Goal: Navigation & Orientation: Find specific page/section

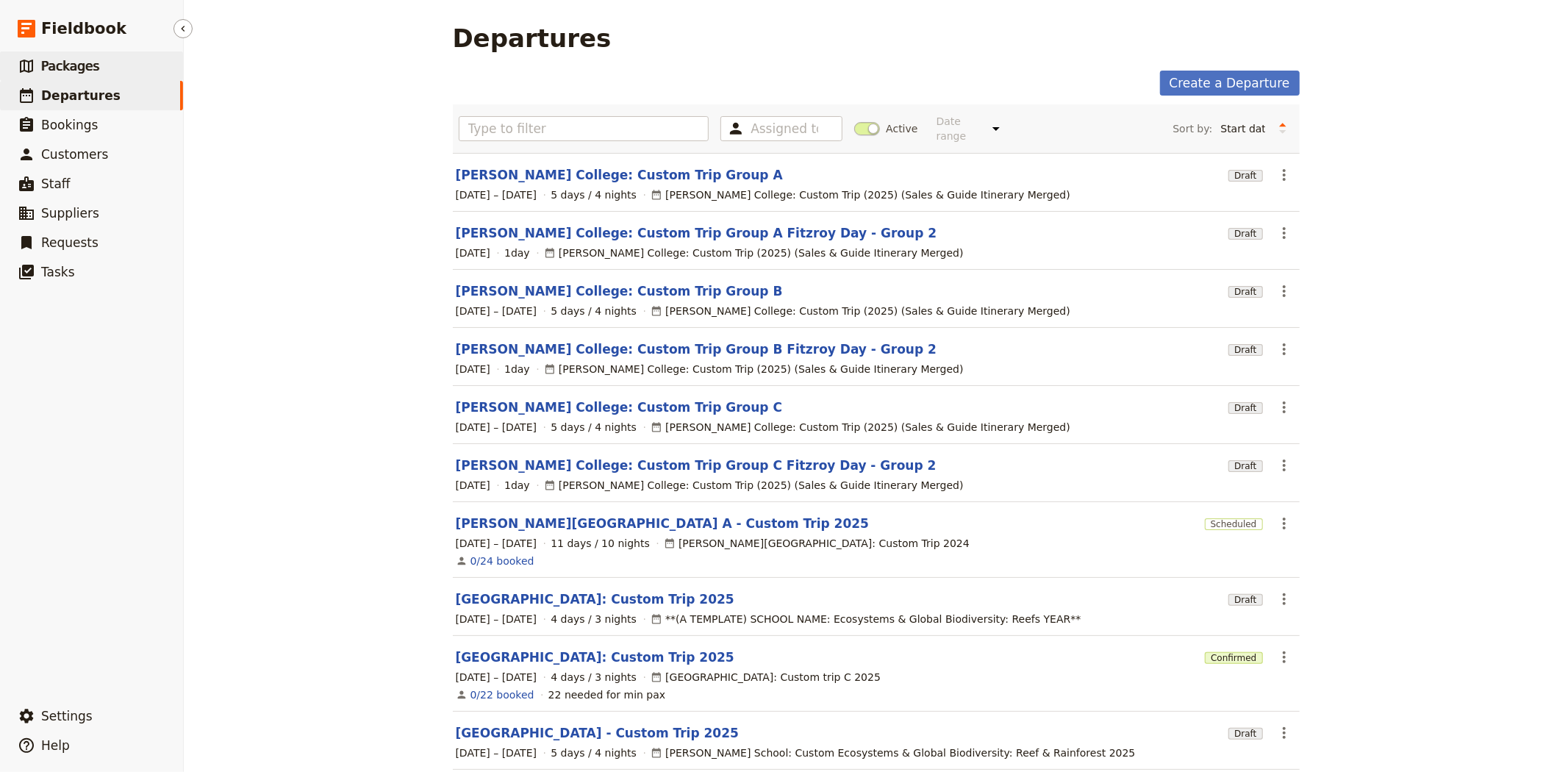
drag, startPoint x: 0, startPoint y: 0, endPoint x: 66, endPoint y: 68, distance: 94.8
click at [66, 68] on span "Packages" at bounding box center [69, 65] width 58 height 15
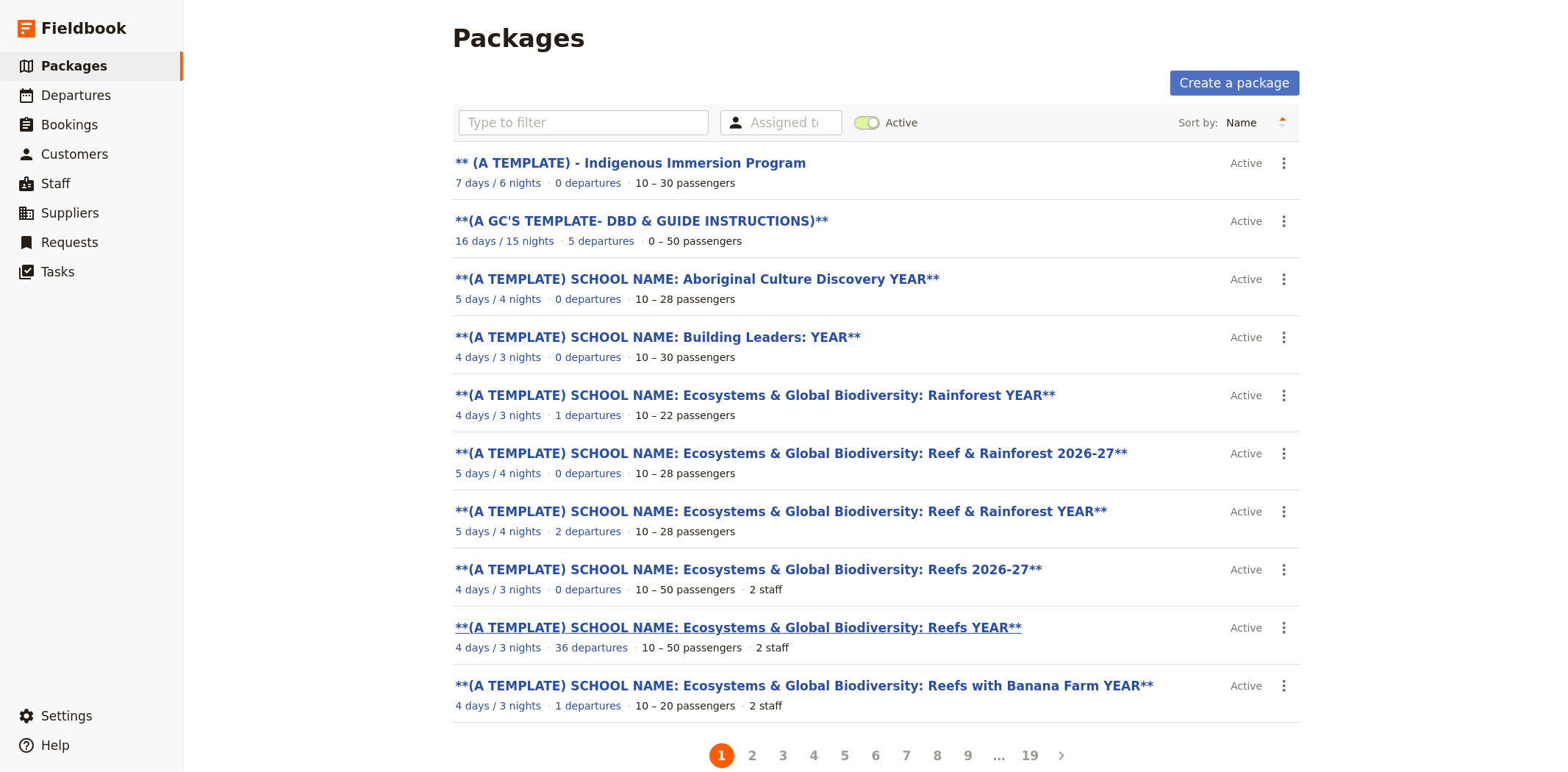
click at [794, 629] on link "**(A TEMPLATE) SCHOOL NAME: Ecosystems & Global Biodiversity: Reefs YEAR**" at bounding box center [739, 627] width 567 height 15
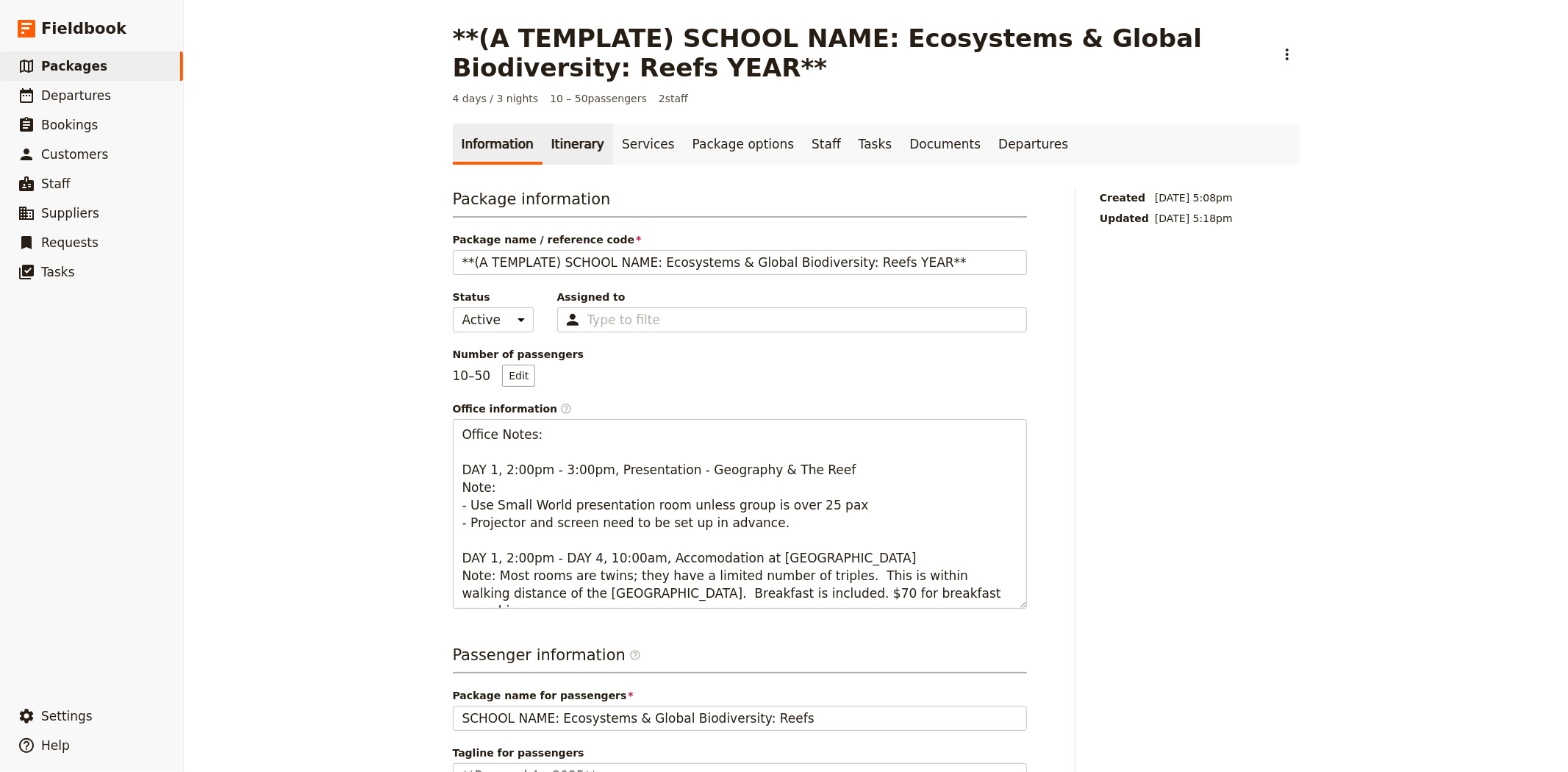
click at [553, 145] on link "Itinerary" at bounding box center [578, 143] width 71 height 41
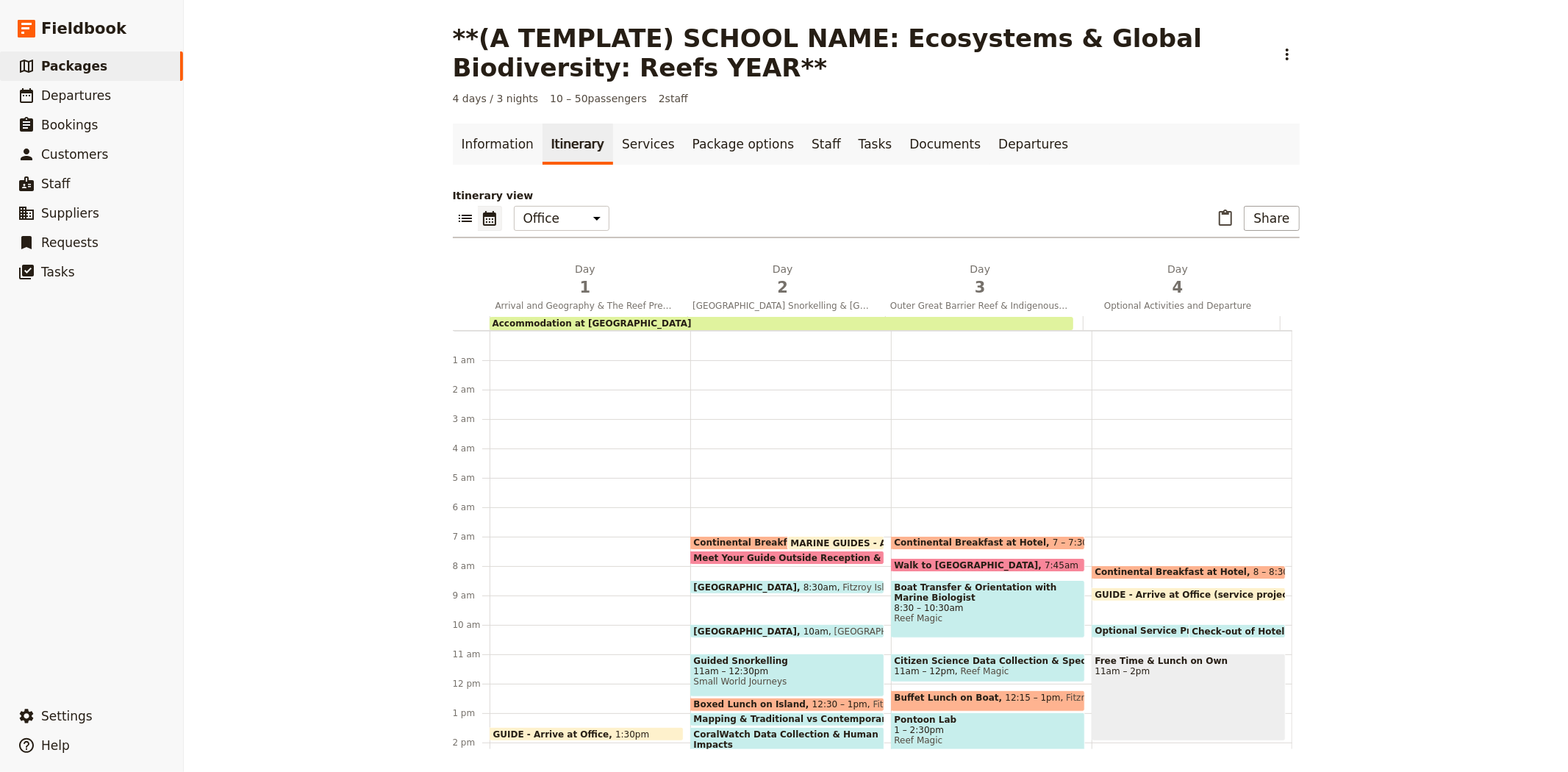
scroll to position [191, 0]
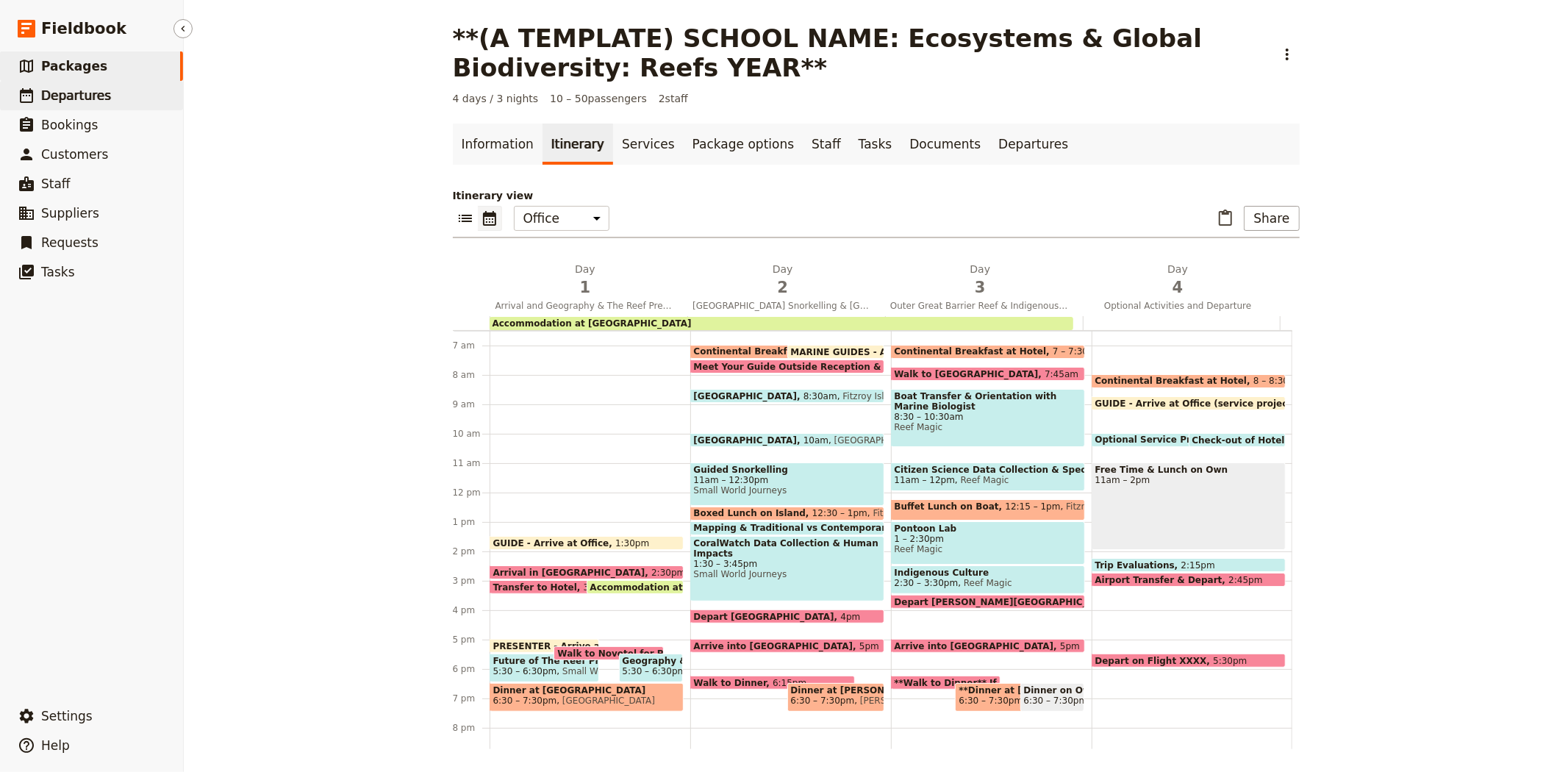
click at [52, 103] on span "Departures" at bounding box center [75, 95] width 70 height 15
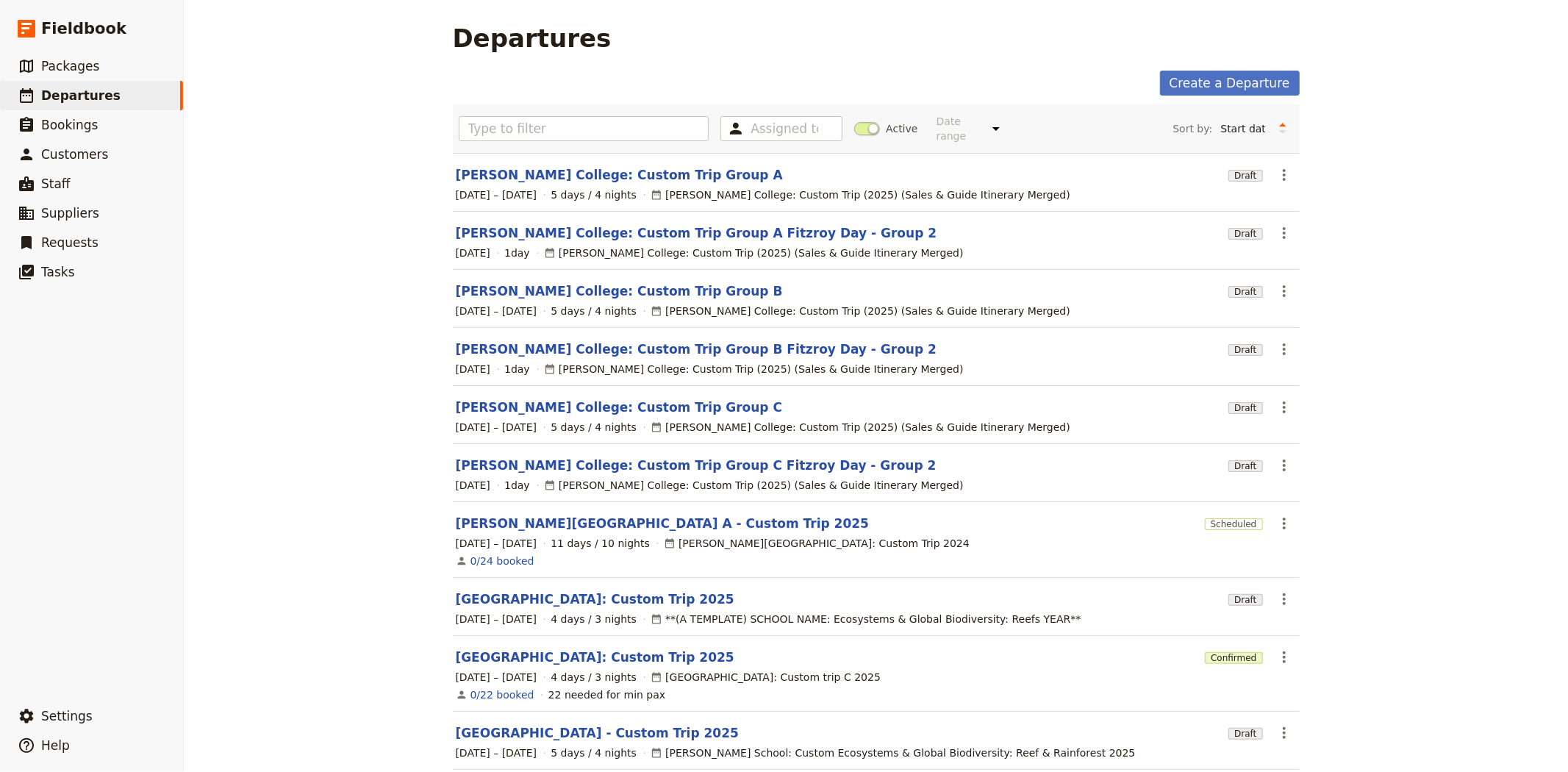
click at [516, 502] on section "[PERSON_NAME][GEOGRAPHIC_DATA] A - Custom Trip 2025 Scheduled ​ [DATE] – [DATE]…" at bounding box center [876, 540] width 847 height 75
click at [516, 515] on link "[PERSON_NAME][GEOGRAPHIC_DATA] A - Custom Trip 2025" at bounding box center [663, 523] width 414 height 18
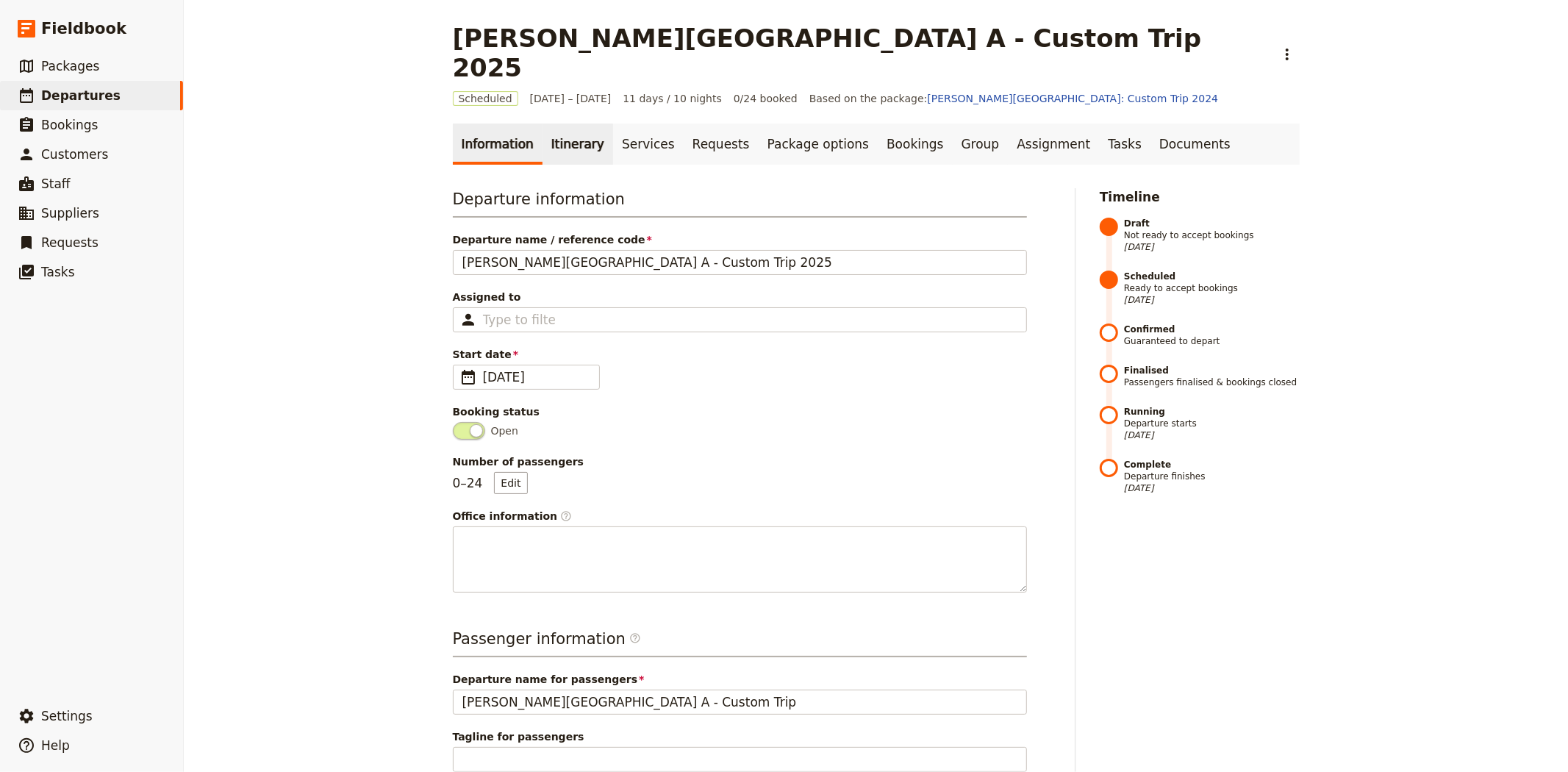
click at [562, 123] on link "Itinerary" at bounding box center [578, 143] width 71 height 41
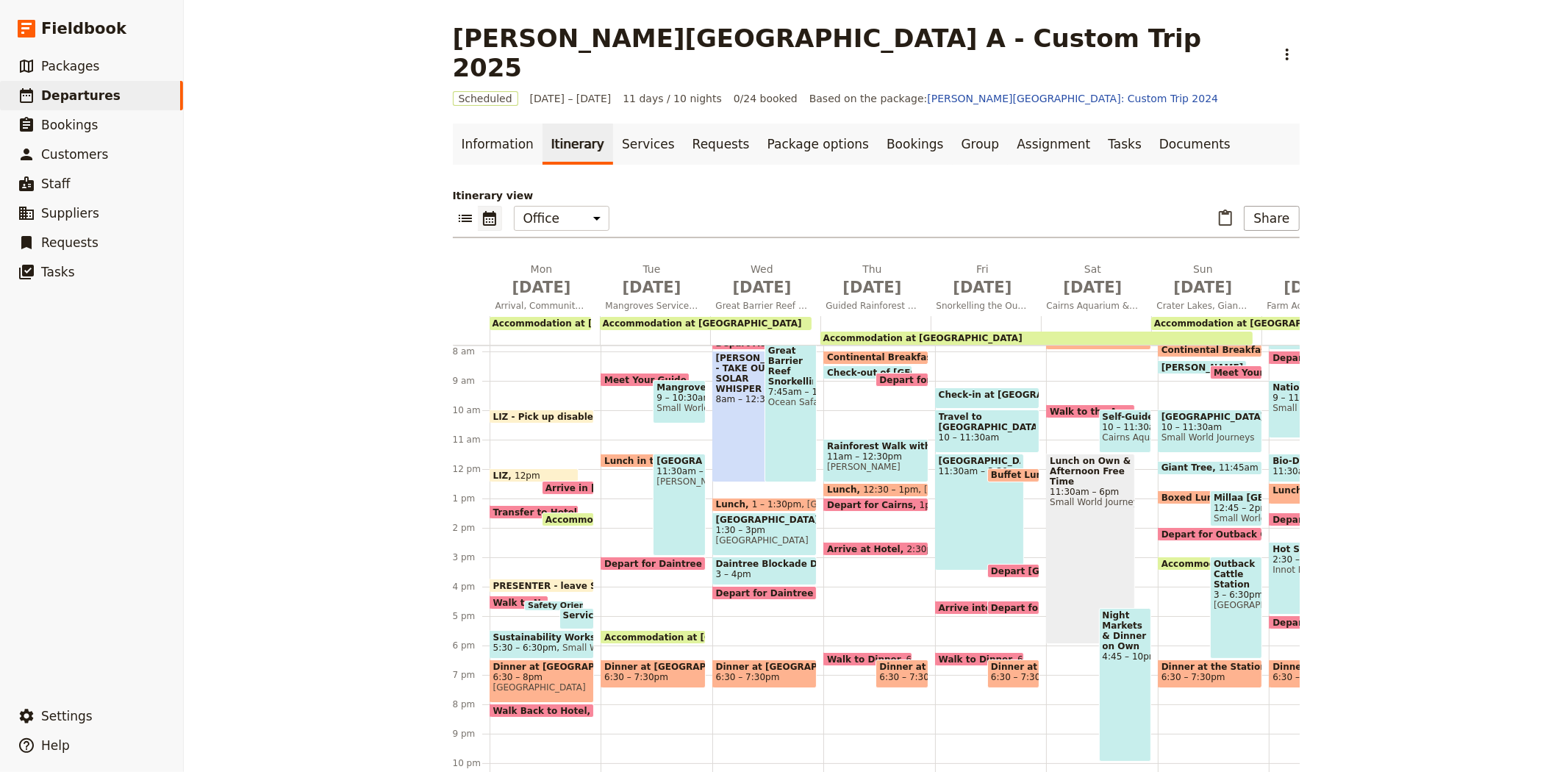
scroll to position [258, 0]
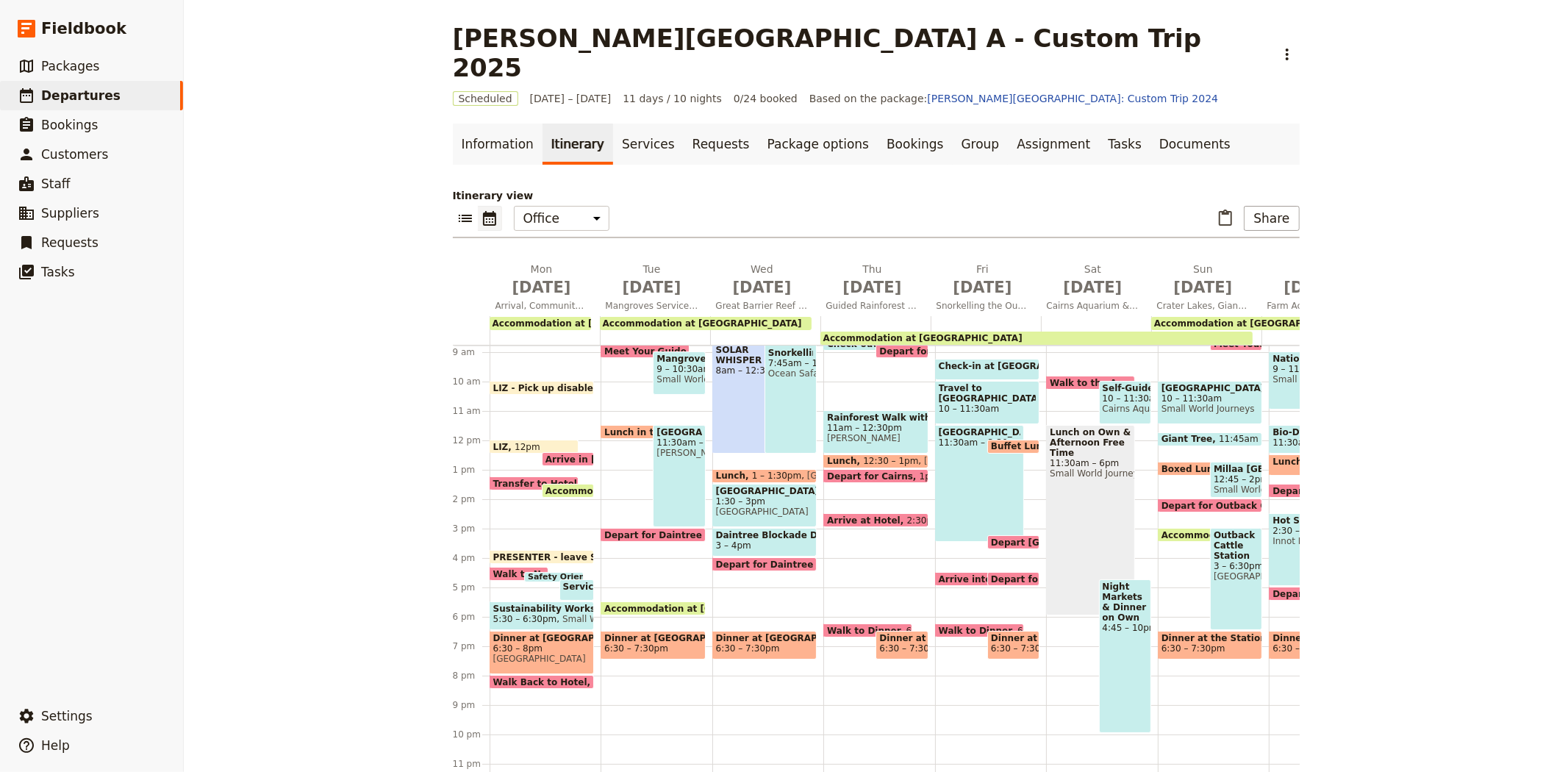
click at [1100, 616] on div "Night Markets & Dinner on Own 4:45 – 10pm" at bounding box center [1125, 657] width 52 height 154
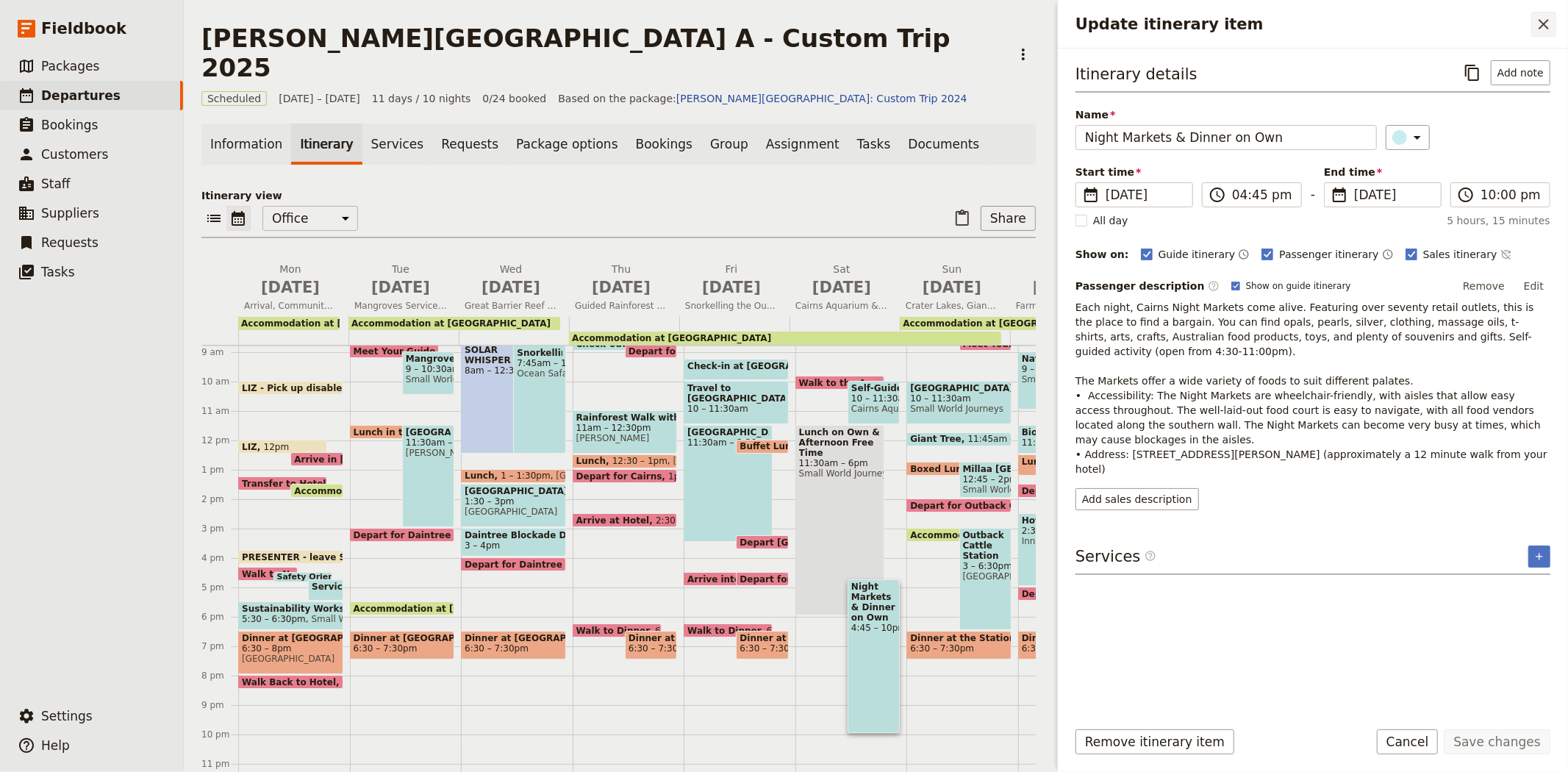
click at [1533, 28] on button "​" at bounding box center [1543, 24] width 25 height 25
